Goal: Information Seeking & Learning: Learn about a topic

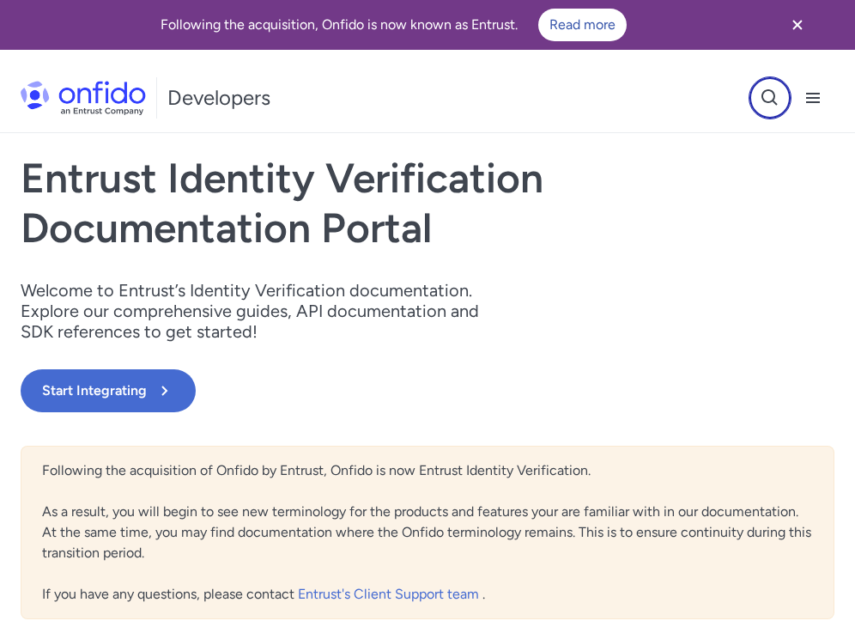
click at [775, 98] on icon "Open search button" at bounding box center [770, 98] width 21 height 21
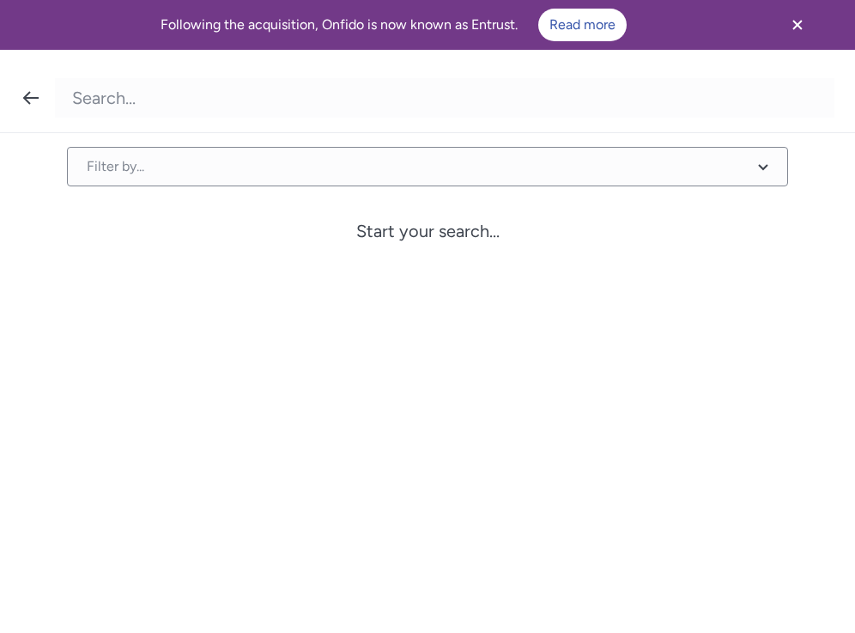
click at [155, 104] on input "Onfido search input field" at bounding box center [445, 97] width 780 height 39
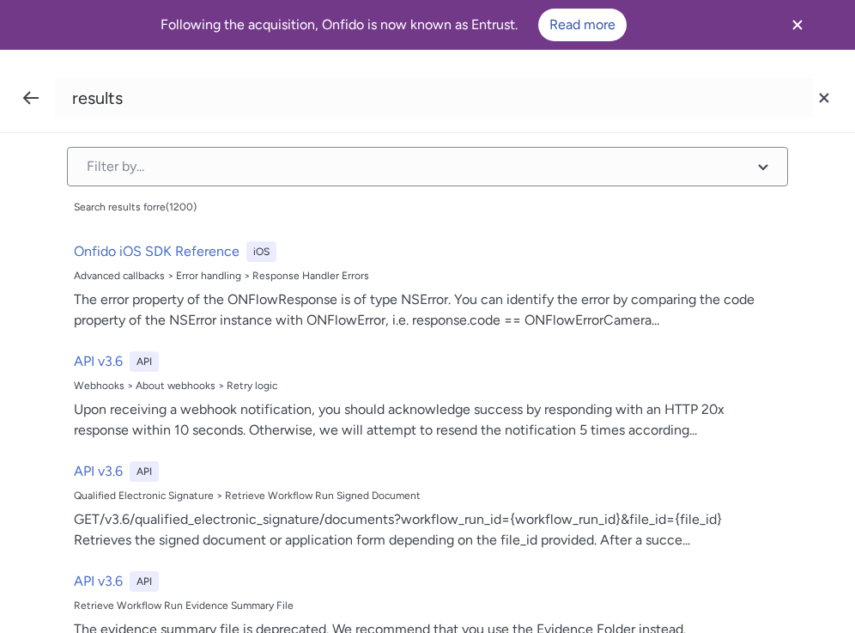
type input "results"
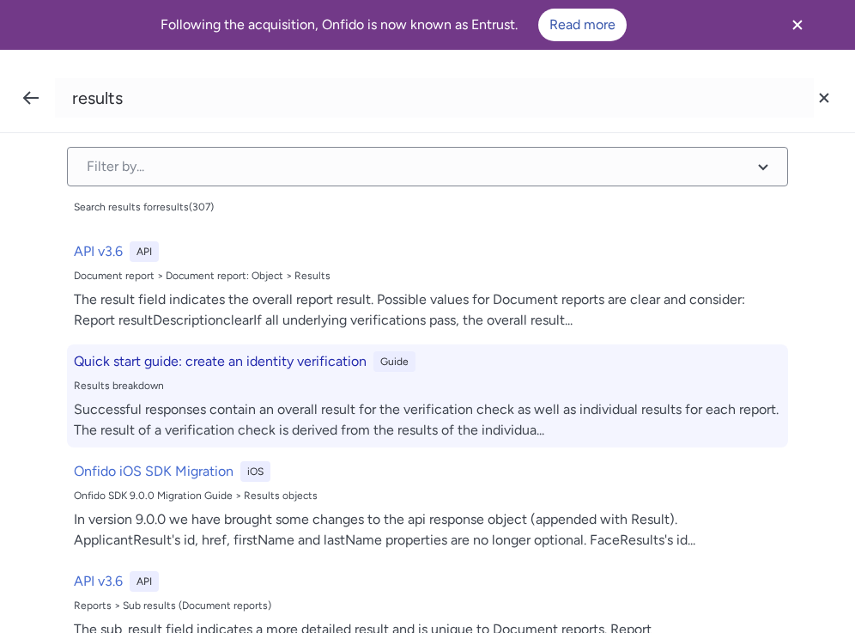
click at [190, 362] on h6 "Quick start guide: create an identity verification" at bounding box center [220, 361] width 293 height 21
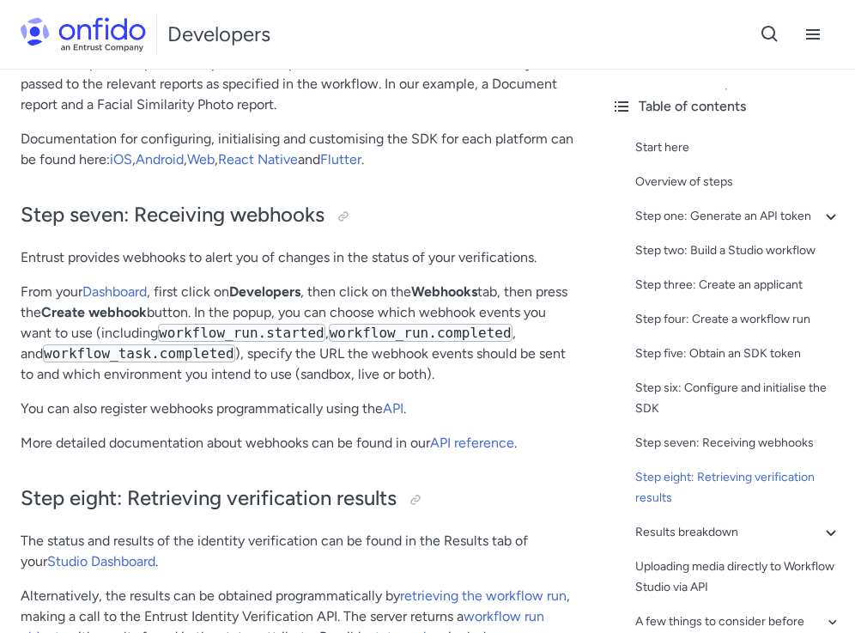
scroll to position [5251, 0]
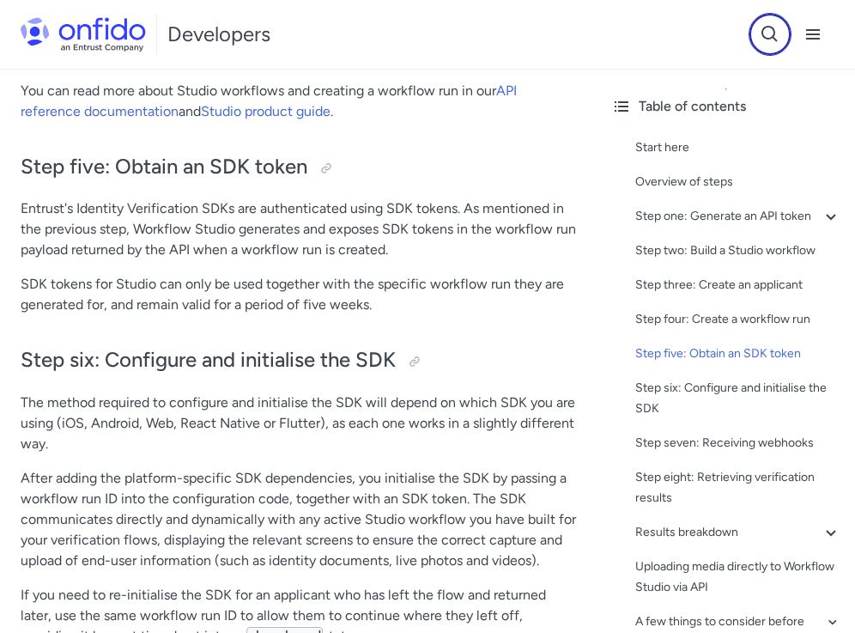
click at [765, 33] on icon "Open search button" at bounding box center [770, 34] width 21 height 21
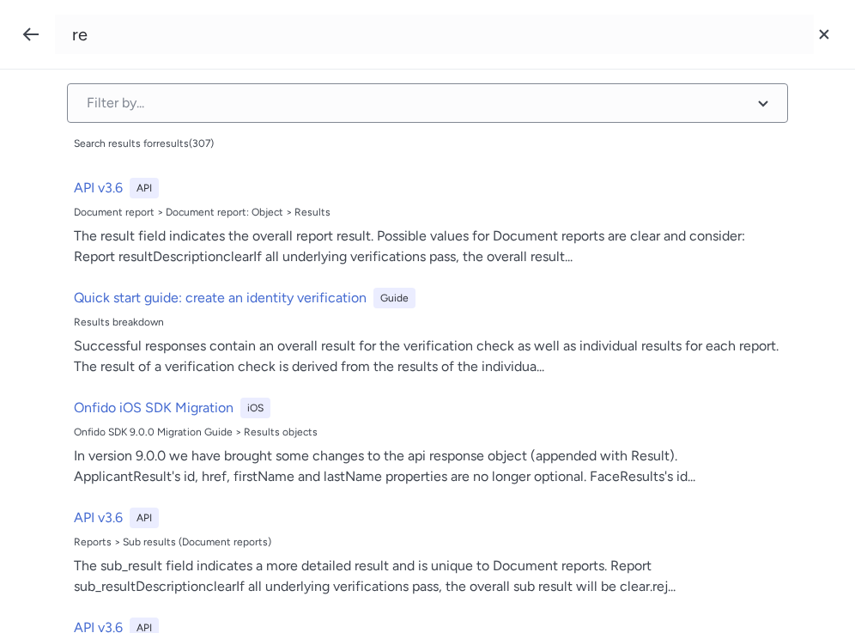
type input "r"
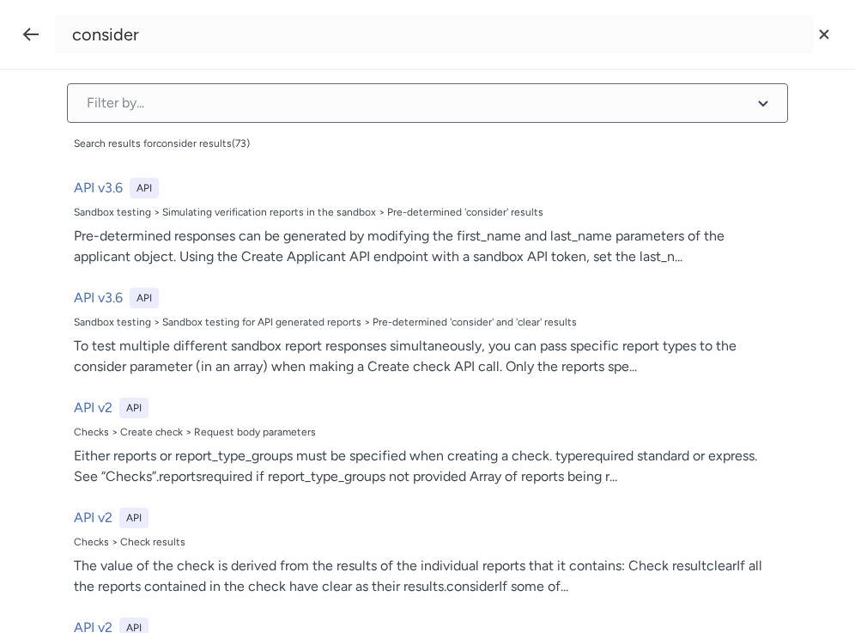
type input "consider"
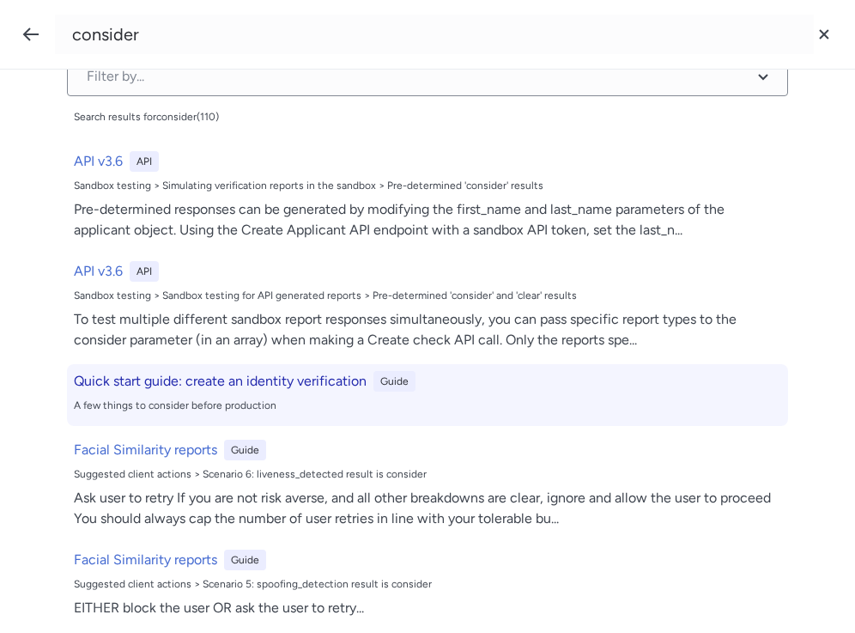
scroll to position [28, 0]
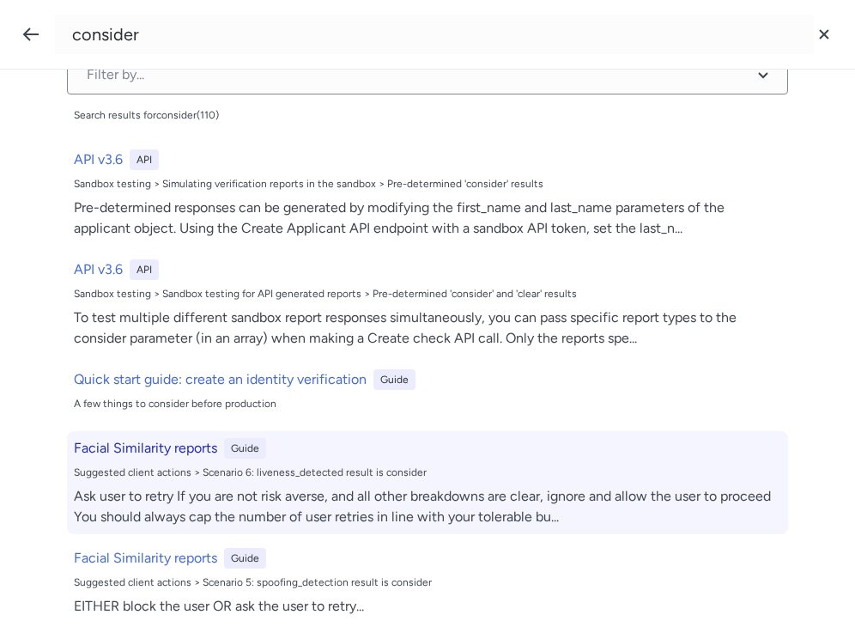
click at [157, 452] on h6 "Facial Similarity reports" at bounding box center [145, 448] width 143 height 21
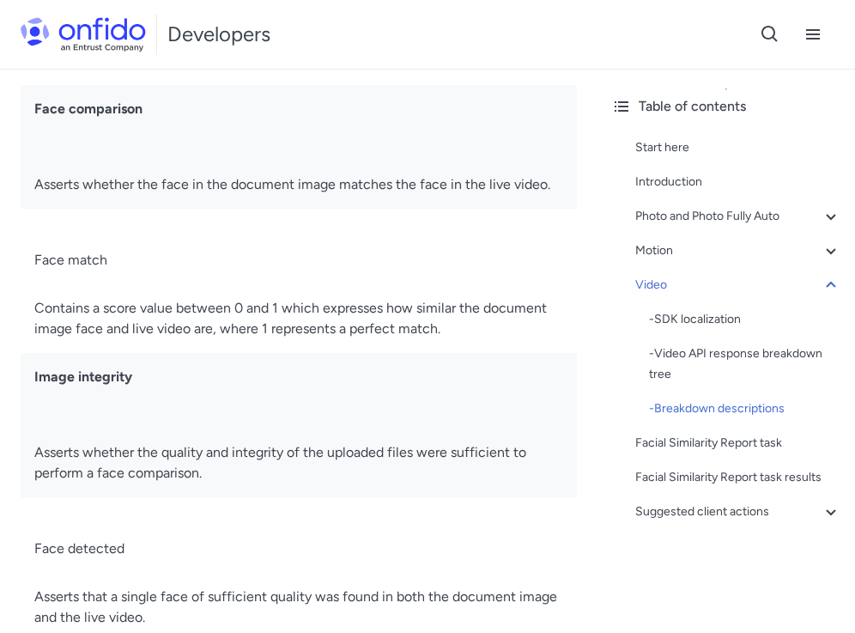
scroll to position [7455, 0]
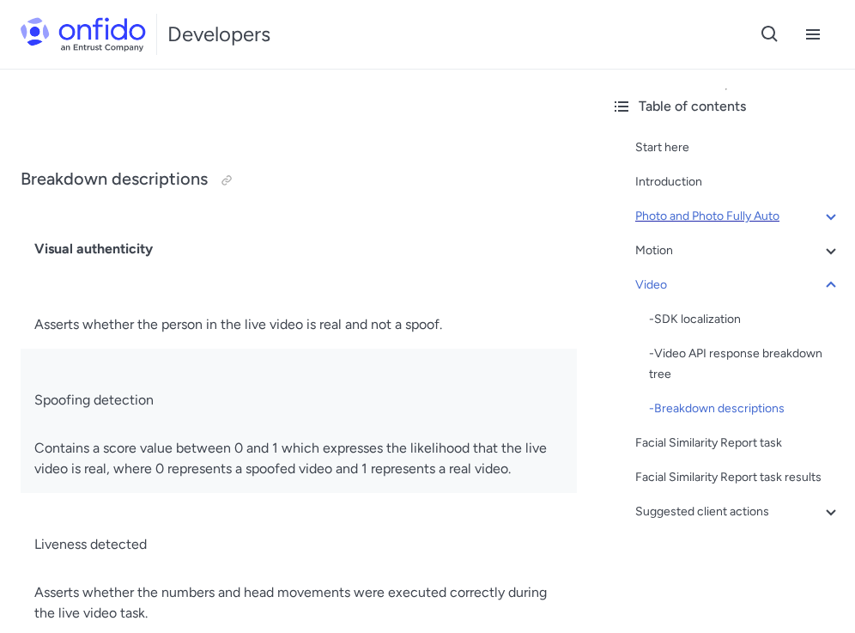
click at [821, 215] on icon at bounding box center [831, 216] width 21 height 21
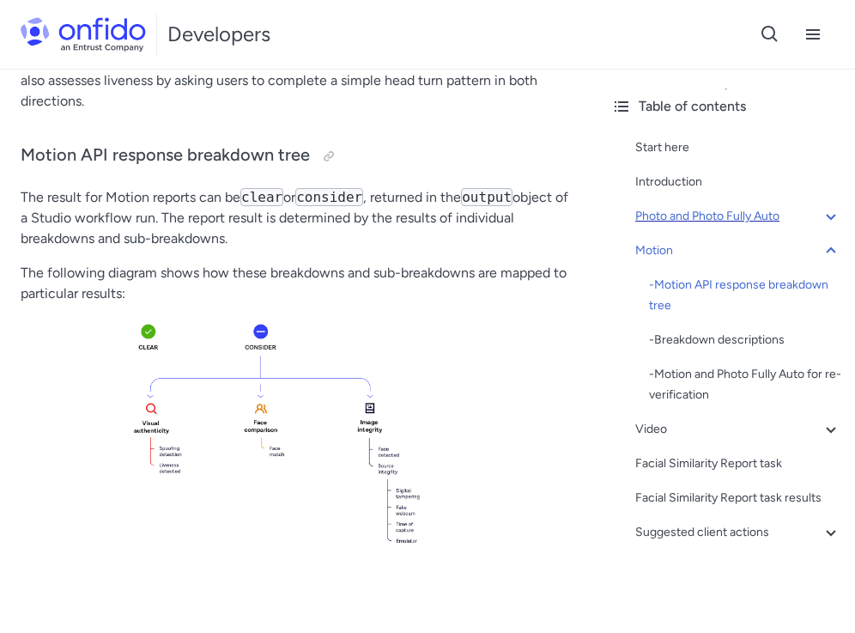
scroll to position [2657, 0]
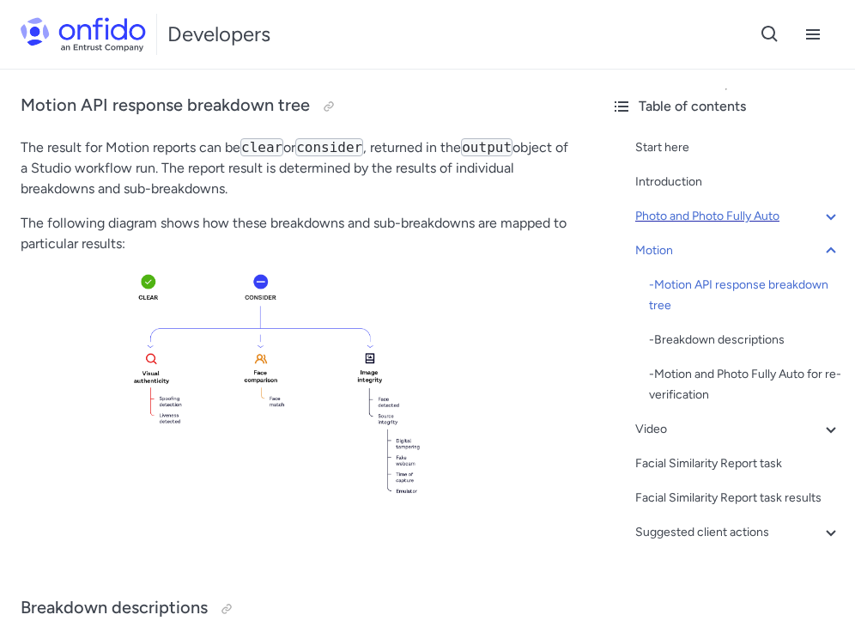
click at [180, 385] on img at bounding box center [299, 413] width 556 height 290
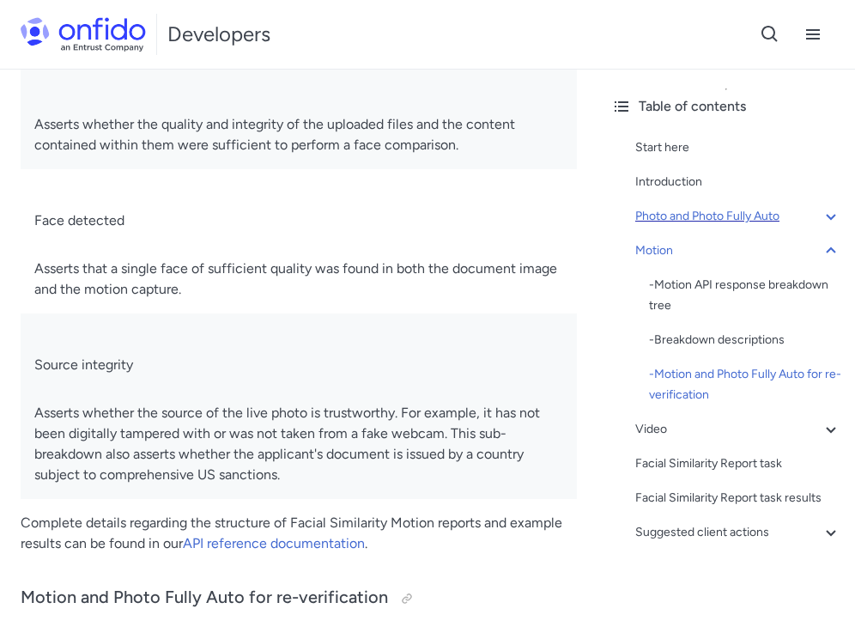
scroll to position [3592, 0]
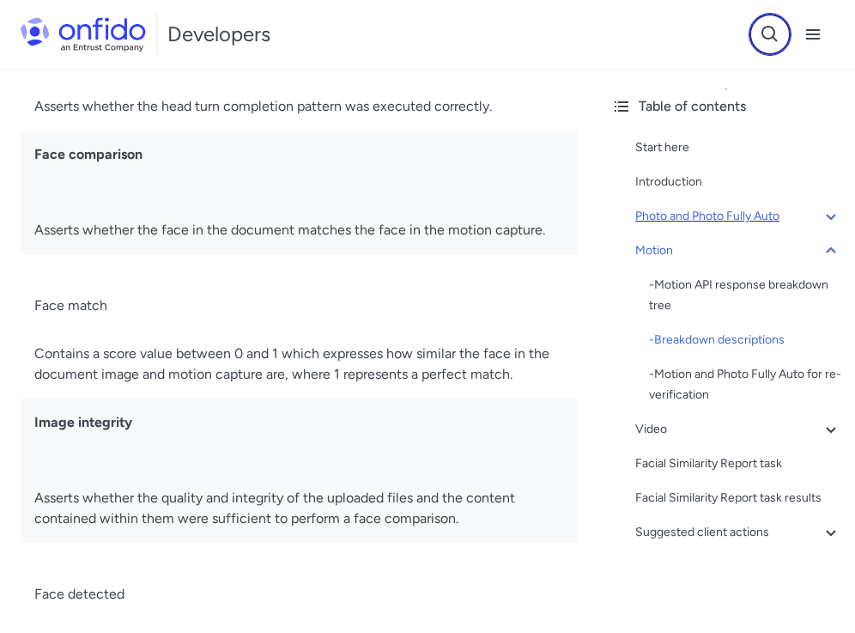
click at [768, 30] on icon "Open search button" at bounding box center [770, 34] width 21 height 21
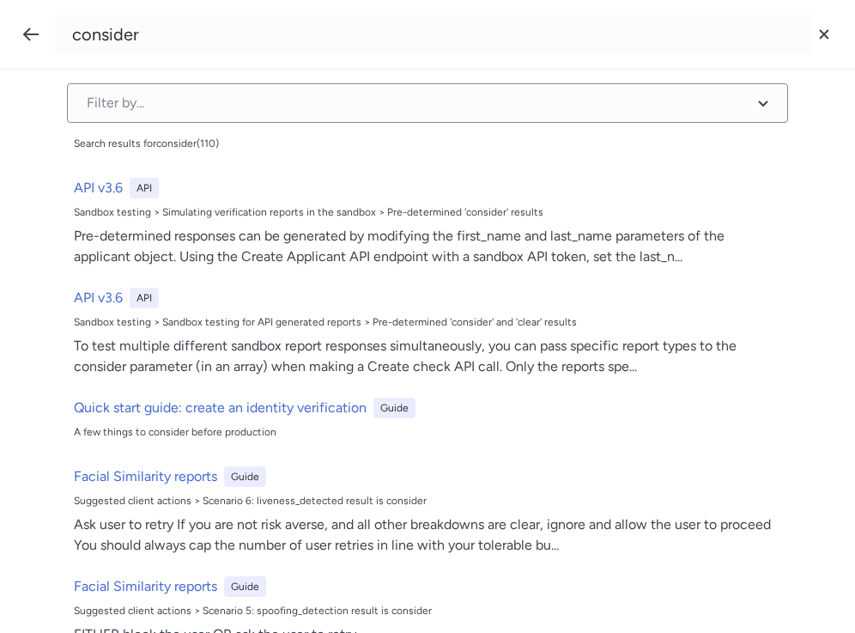
click at [210, 45] on input "consider" at bounding box center [434, 34] width 759 height 39
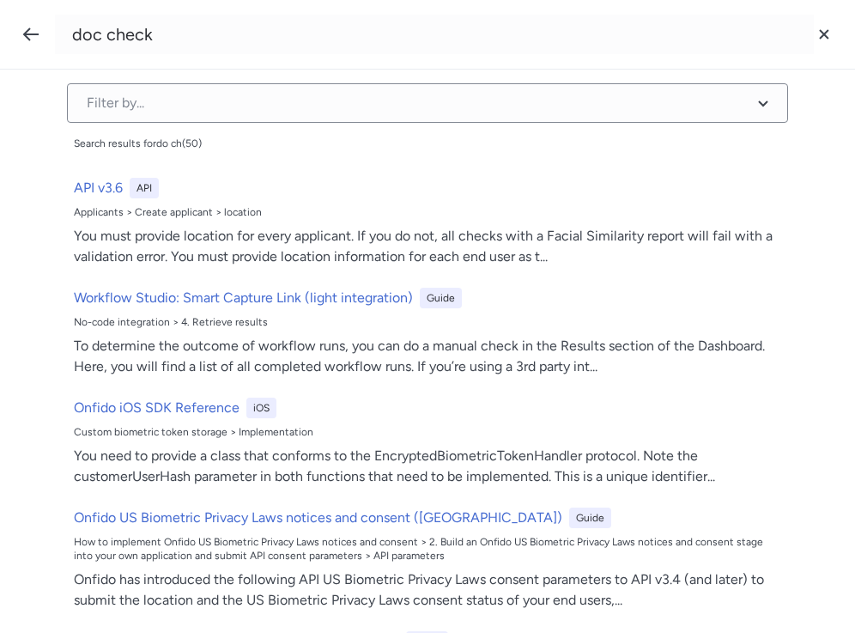
type input "doc check"
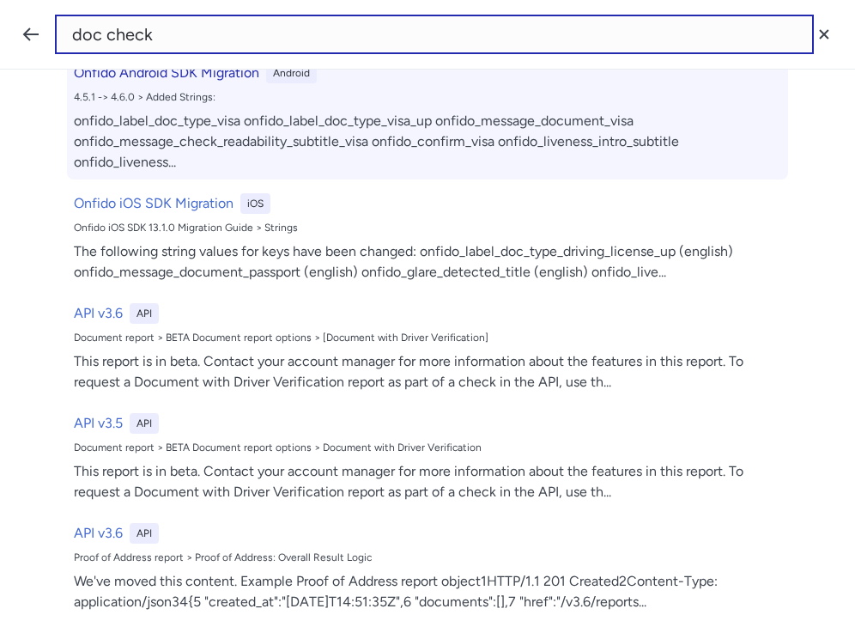
scroll to position [0, 0]
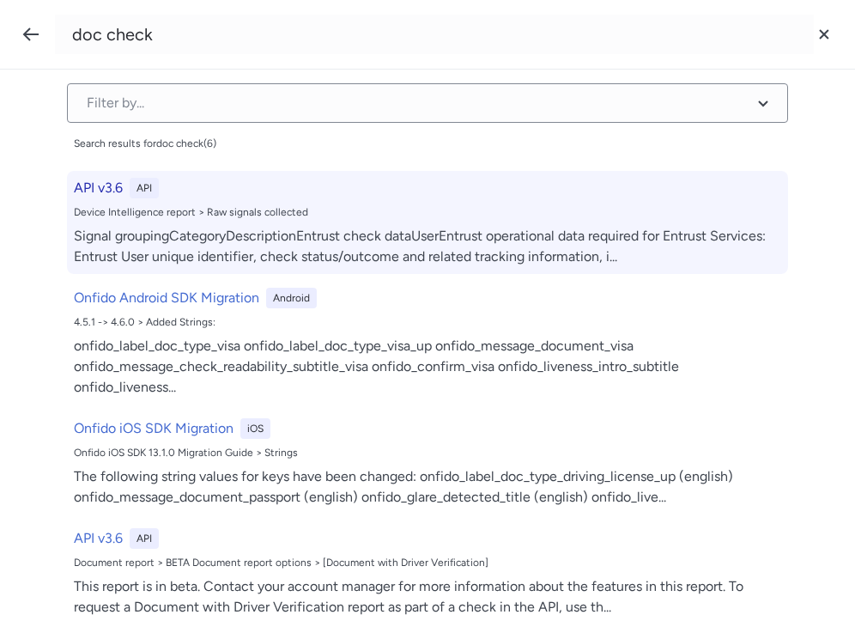
click at [105, 188] on h6 "API v3.6" at bounding box center [98, 188] width 49 height 21
select select "http"
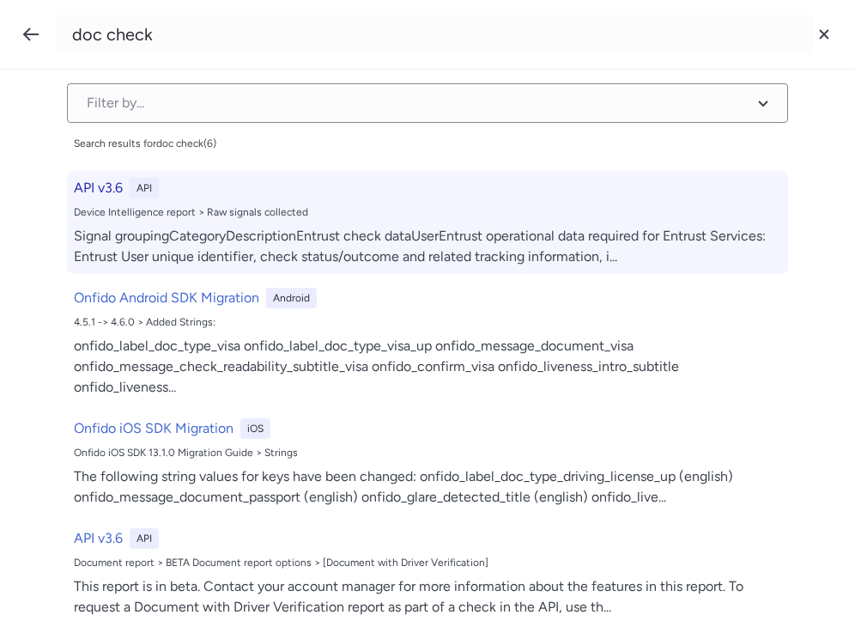
select select "http"
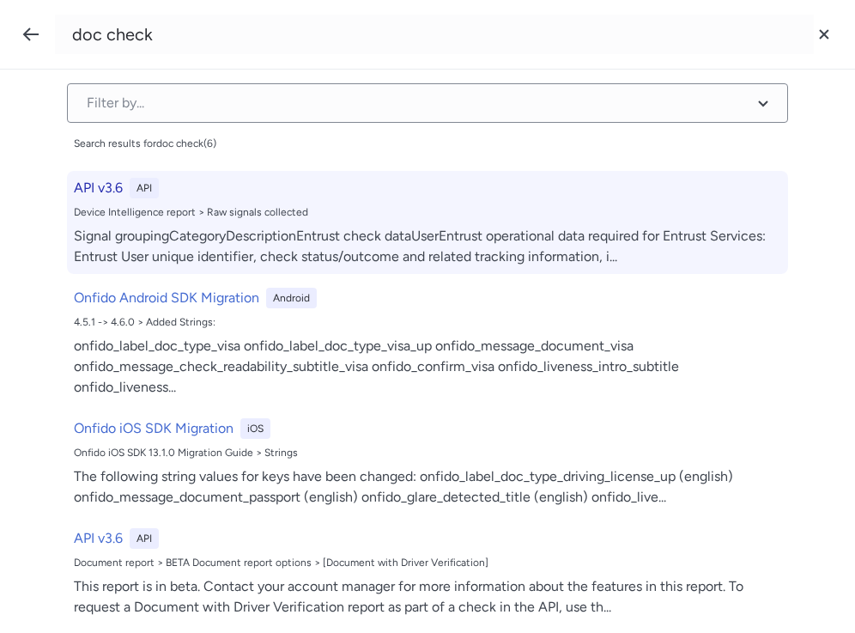
select select "http"
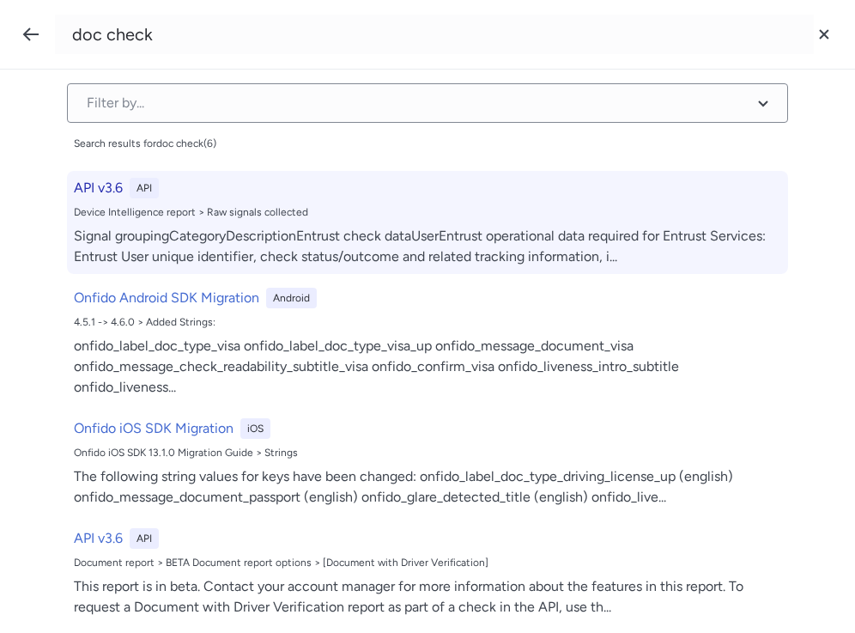
select select "http"
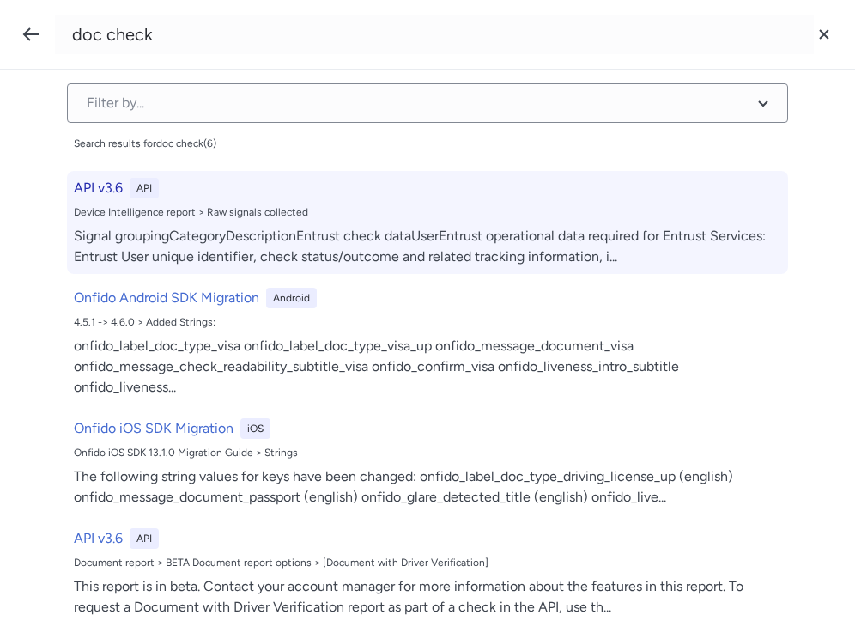
select select "http"
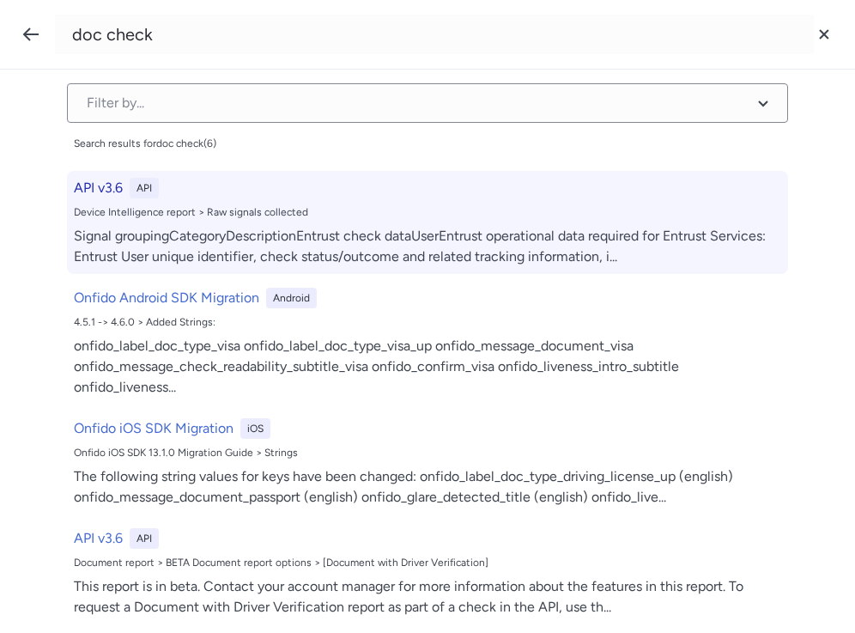
select select "http"
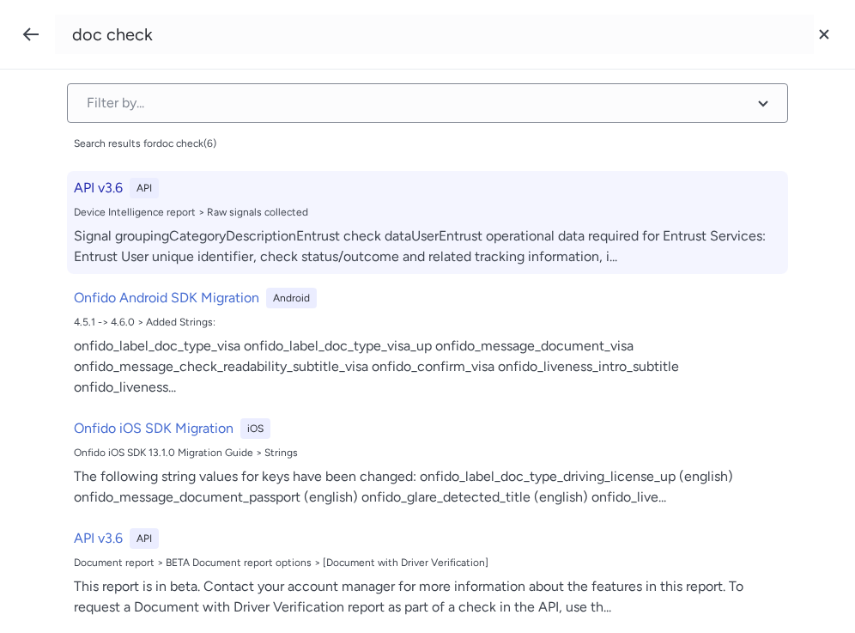
select select "http"
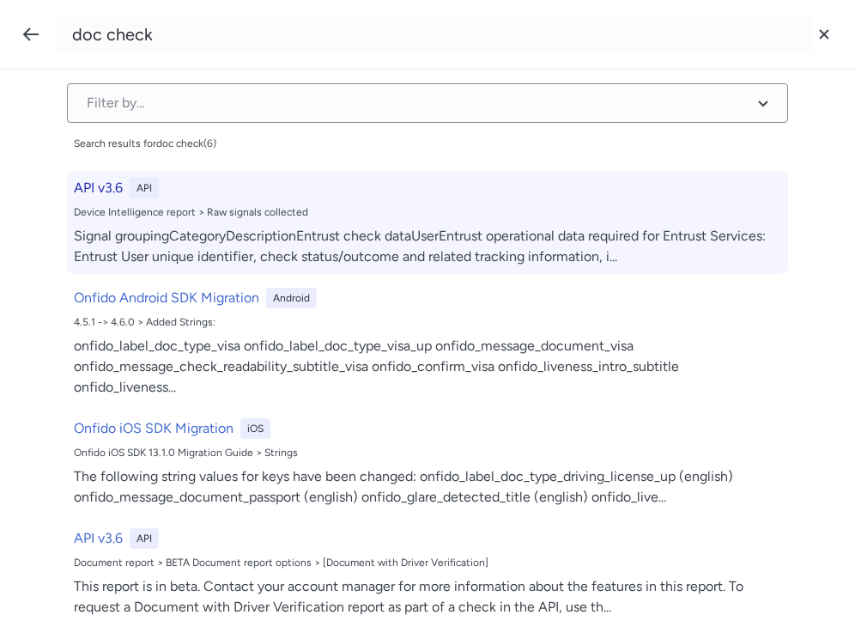
select select "http"
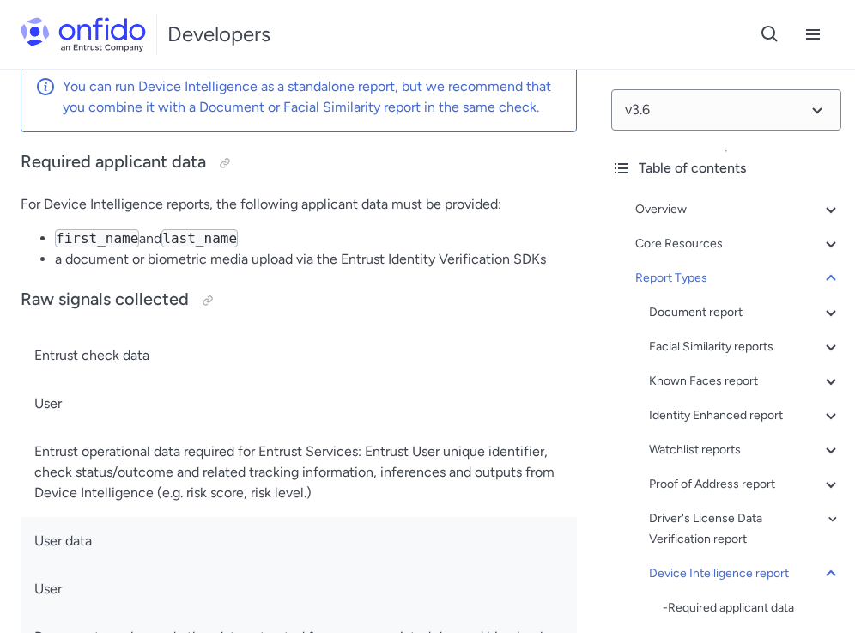
scroll to position [177881, 0]
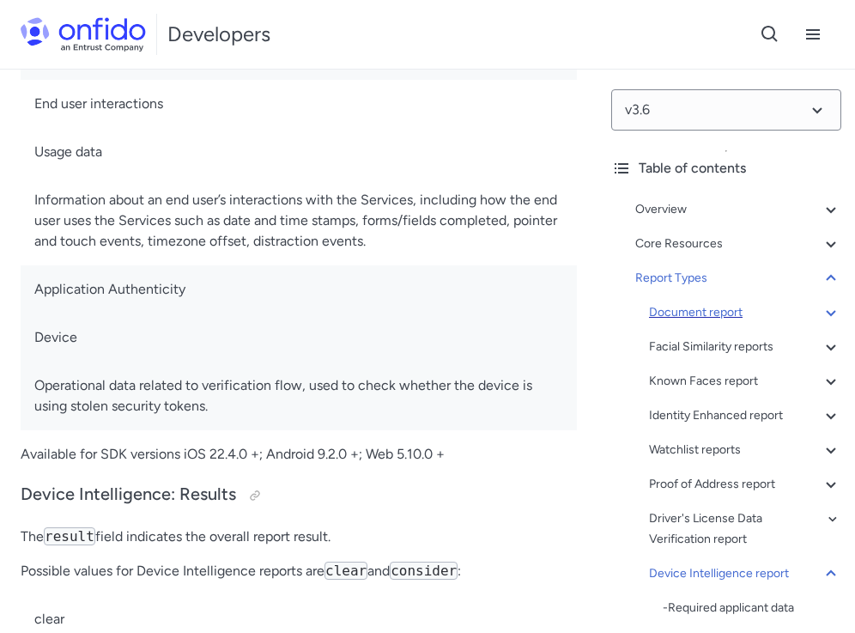
click at [733, 311] on div "Document report" at bounding box center [745, 312] width 192 height 21
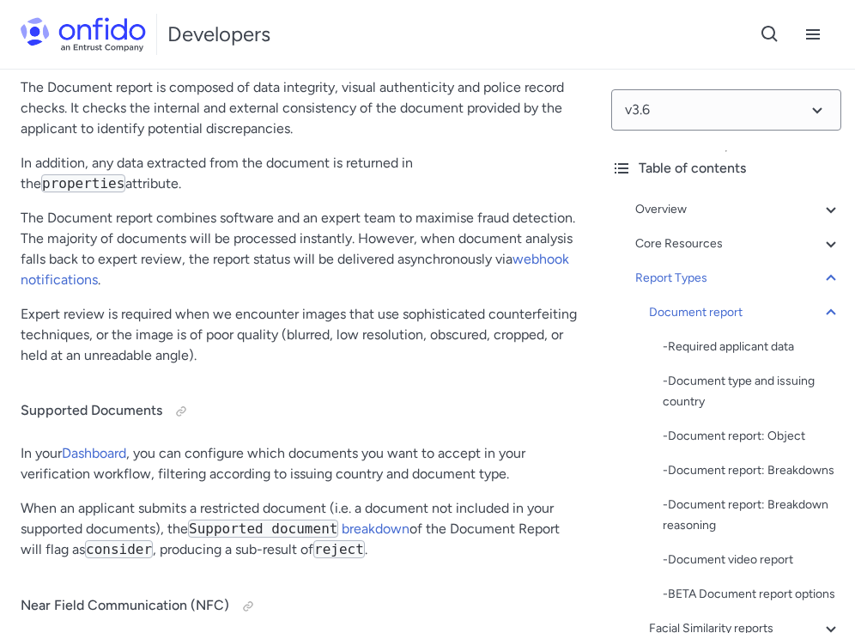
scroll to position [88712, 0]
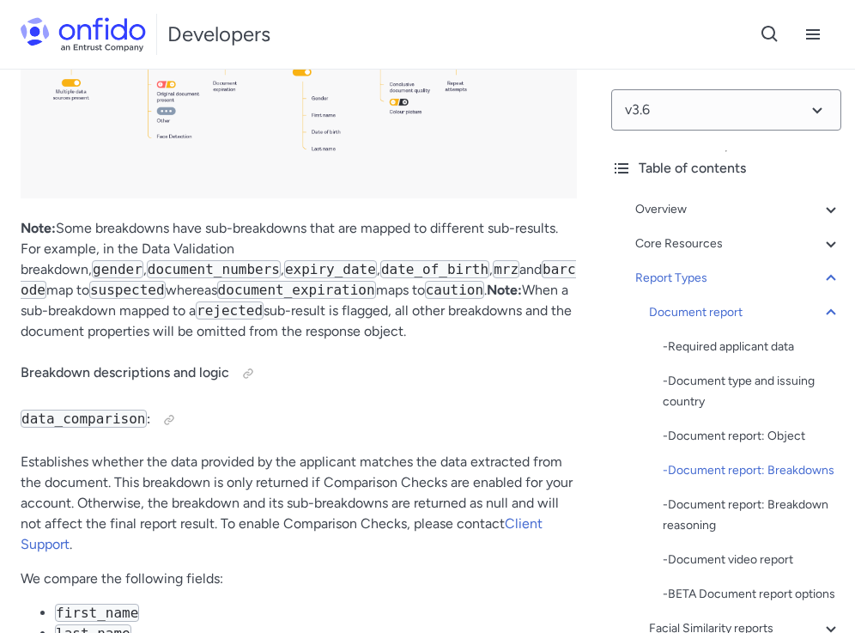
scroll to position [92521, 0]
